Goal: Find specific page/section: Find specific page/section

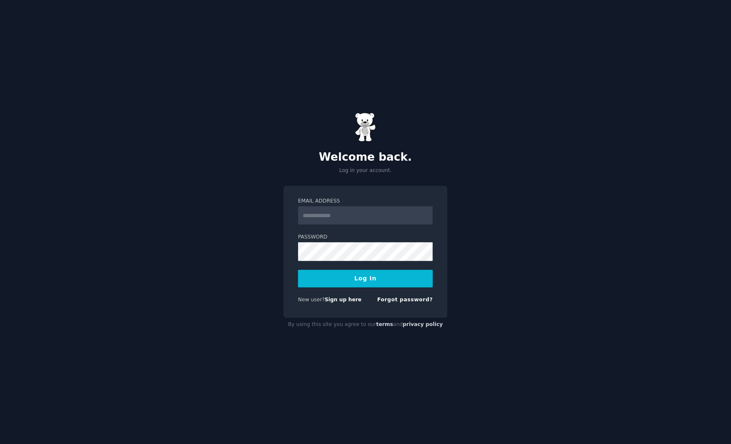
type input "**********"
click at [369, 283] on button "Log In" at bounding box center [365, 279] width 135 height 18
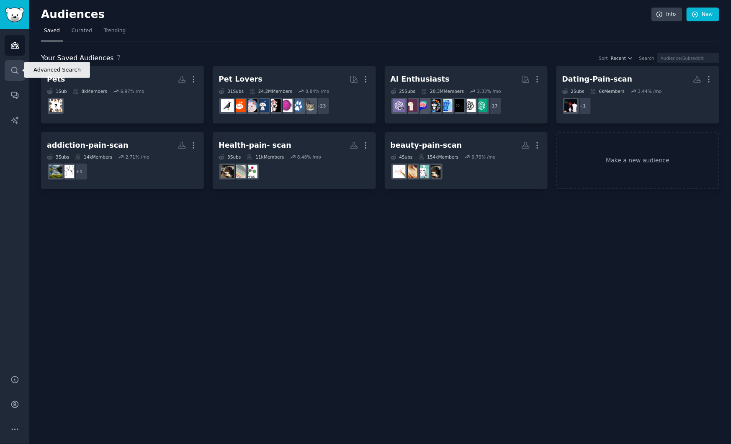
click at [16, 65] on link "Search" at bounding box center [15, 70] width 21 height 21
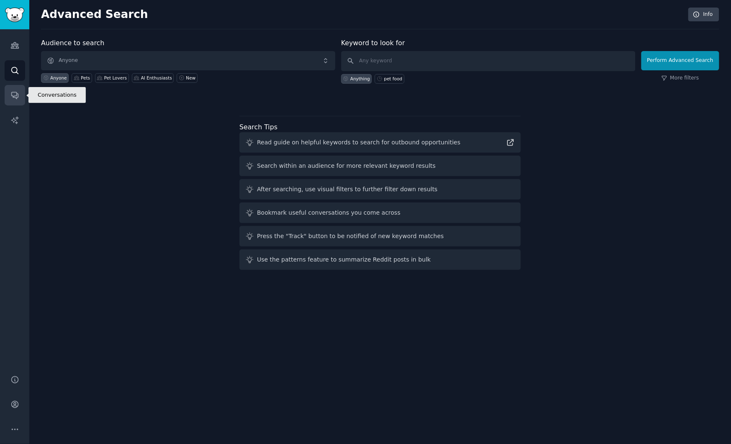
click at [14, 102] on link "Conversations" at bounding box center [15, 95] width 21 height 21
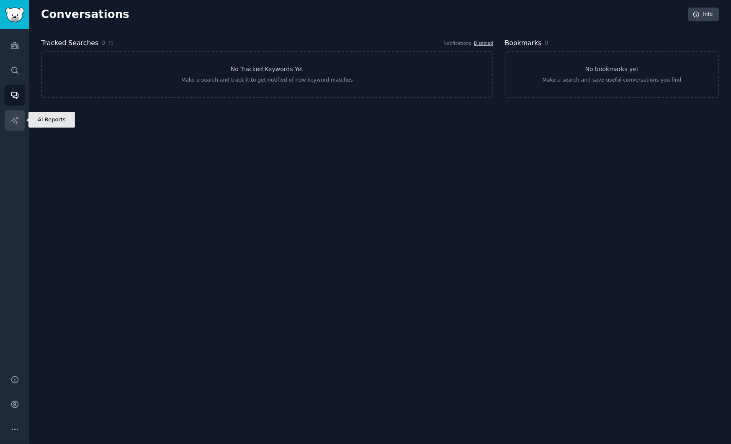
click at [16, 123] on icon "Sidebar" at bounding box center [14, 119] width 7 height 7
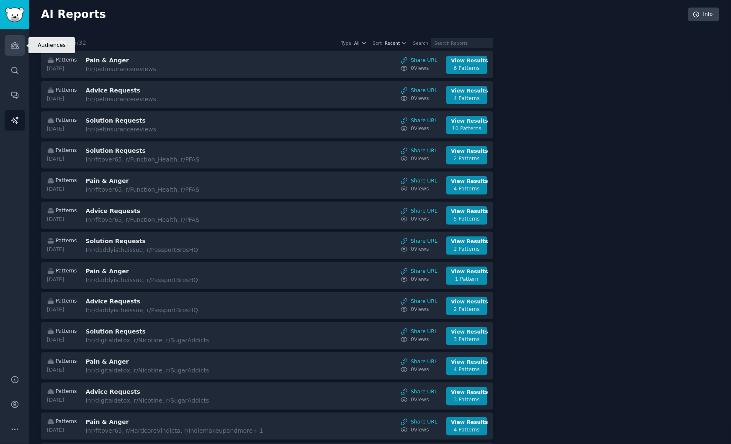
click at [14, 50] on link "Audiences" at bounding box center [15, 45] width 21 height 21
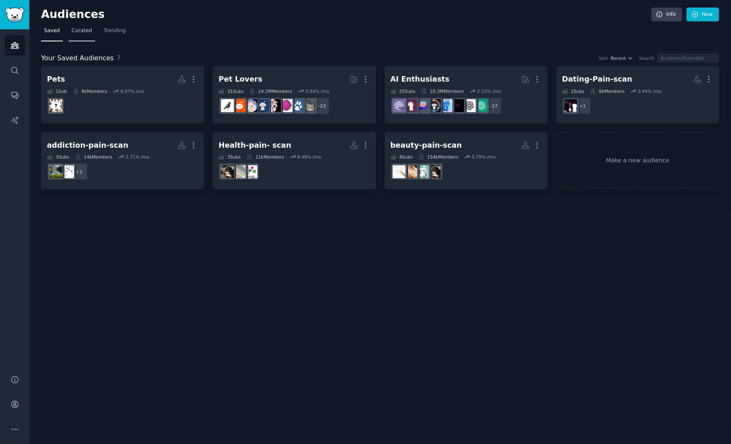
click at [91, 33] on link "Curated" at bounding box center [82, 32] width 26 height 17
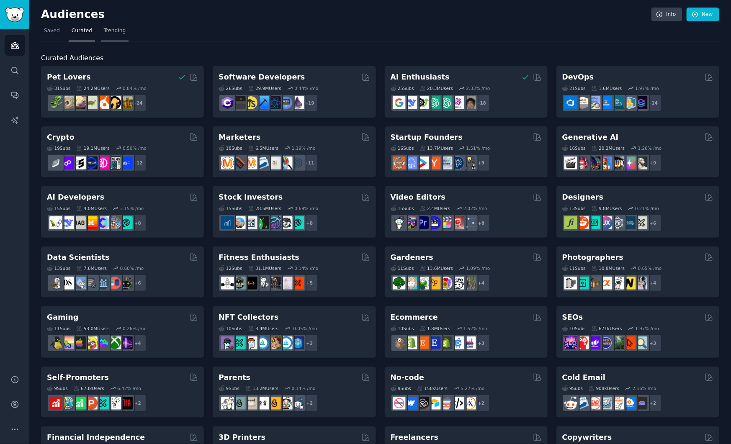
click at [113, 31] on span "Trending" at bounding box center [115, 31] width 22 height 8
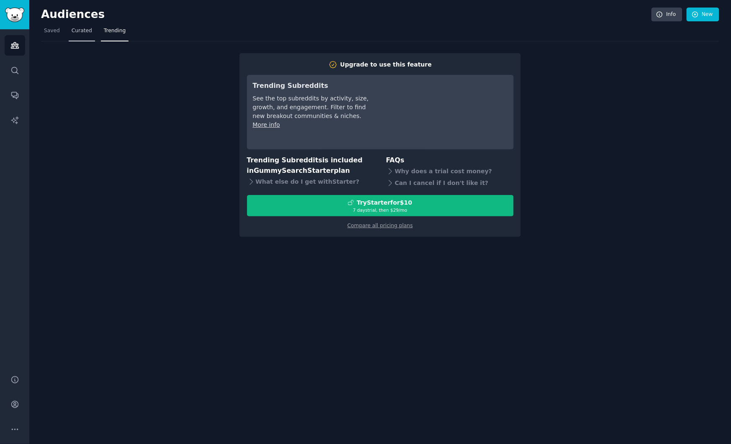
click at [93, 33] on link "Curated" at bounding box center [82, 32] width 26 height 17
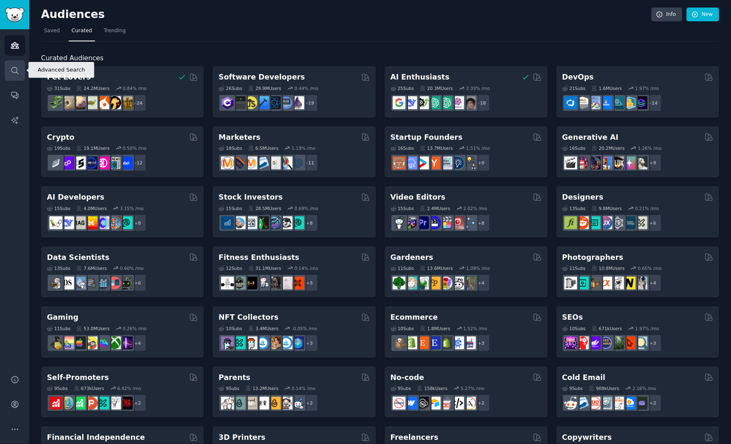
click at [17, 70] on icon "Sidebar" at bounding box center [14, 70] width 7 height 7
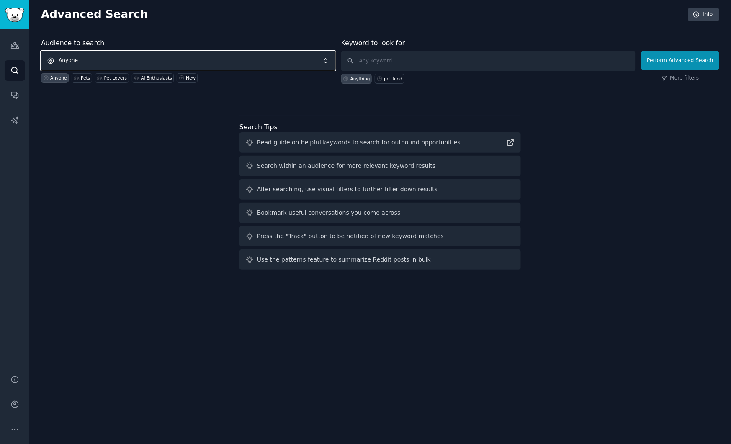
click at [108, 59] on span "Anyone" at bounding box center [188, 60] width 294 height 19
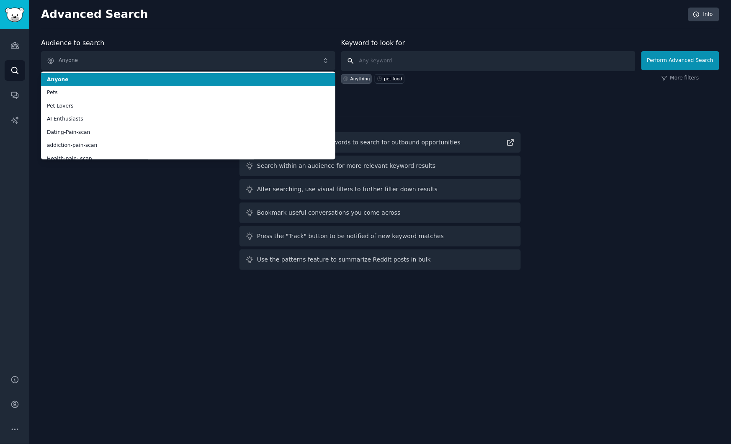
click at [409, 67] on input "text" at bounding box center [488, 61] width 294 height 20
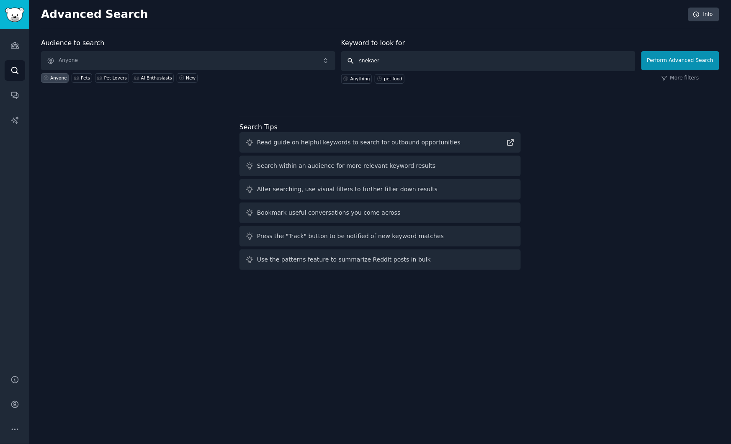
type input "snekaers"
click button "Perform Advanced Search" at bounding box center [681, 60] width 78 height 19
